Goal: Task Accomplishment & Management: Manage account settings

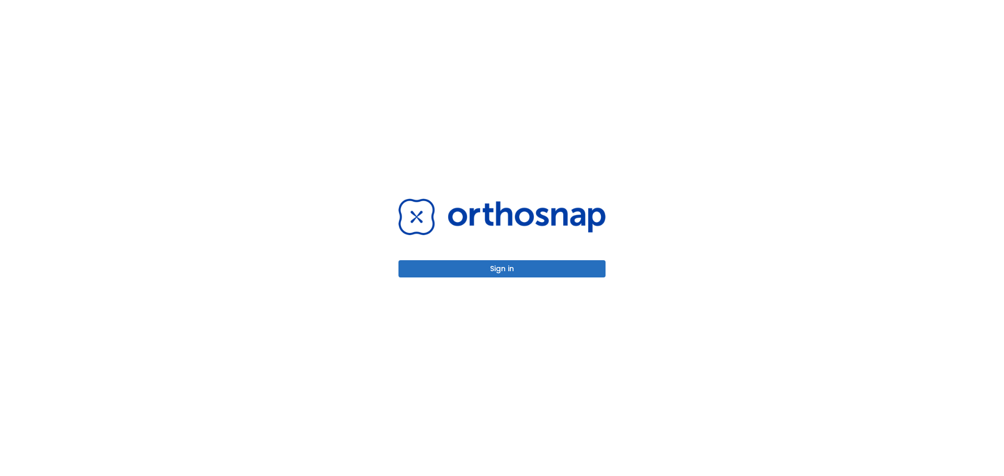
click at [553, 281] on div "Sign in" at bounding box center [502, 238] width 232 height 476
click at [549, 276] on button "Sign in" at bounding box center [501, 268] width 207 height 17
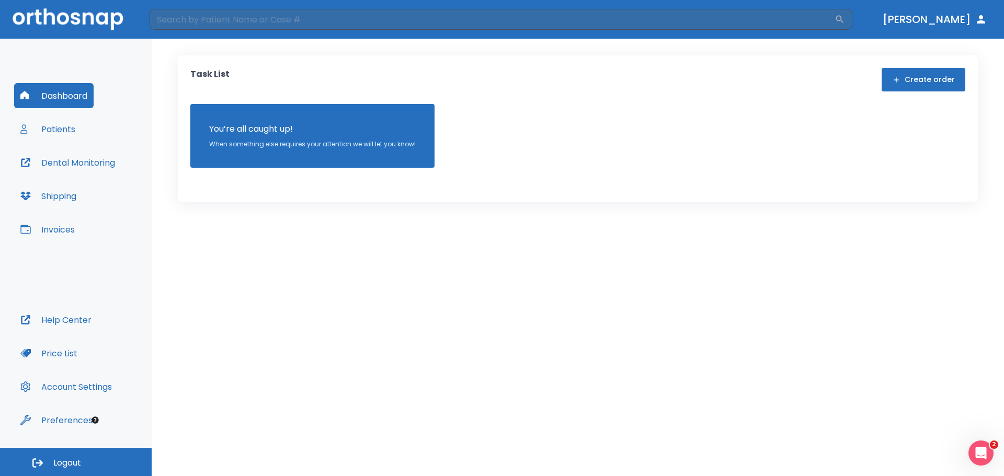
click at [66, 125] on button "Patients" at bounding box center [47, 129] width 67 height 25
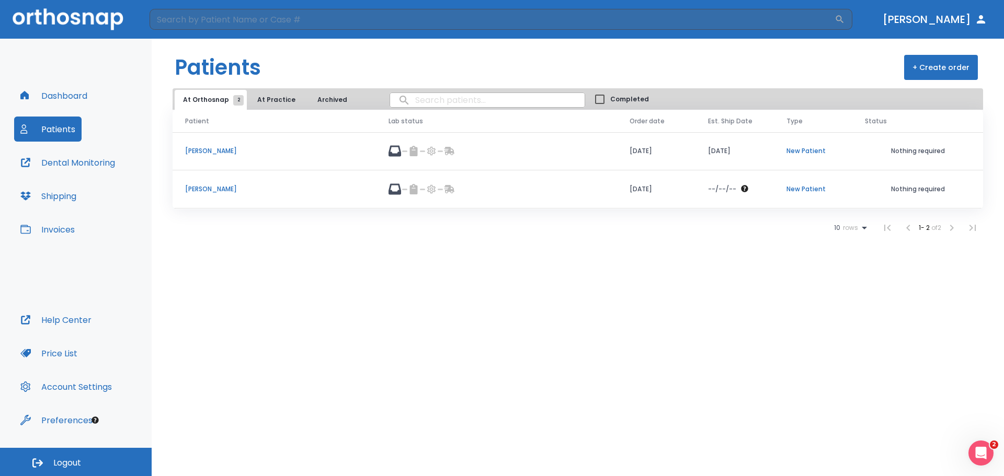
click at [238, 191] on p "[PERSON_NAME]" at bounding box center [274, 189] width 178 height 9
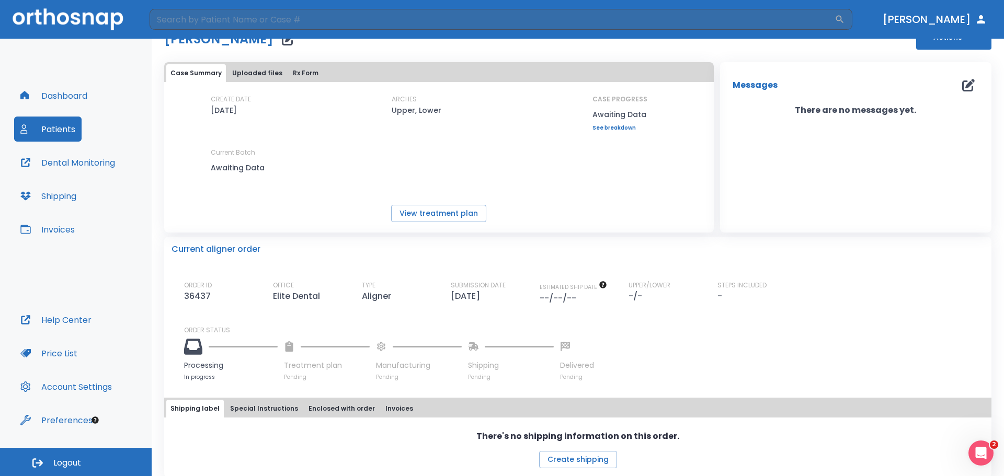
scroll to position [44, 0]
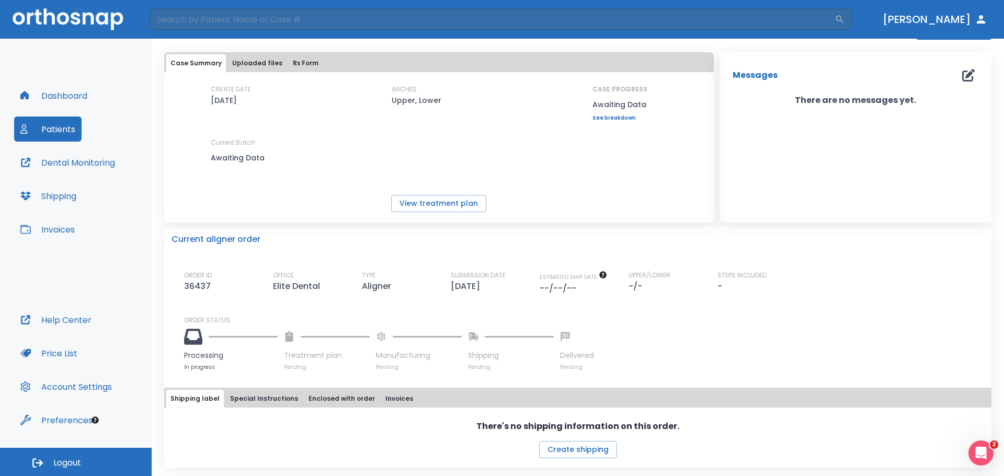
click at [36, 132] on button "Patients" at bounding box center [47, 129] width 67 height 25
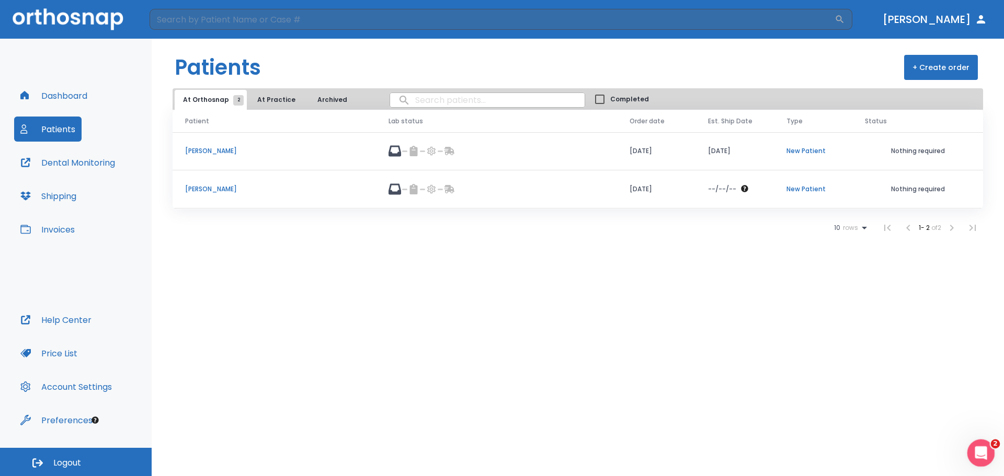
click at [992, 452] on html at bounding box center [978, 451] width 25 height 25
click at [49, 91] on button "Dashboard" at bounding box center [53, 95] width 79 height 25
